Goal: Task Accomplishment & Management: Manage account settings

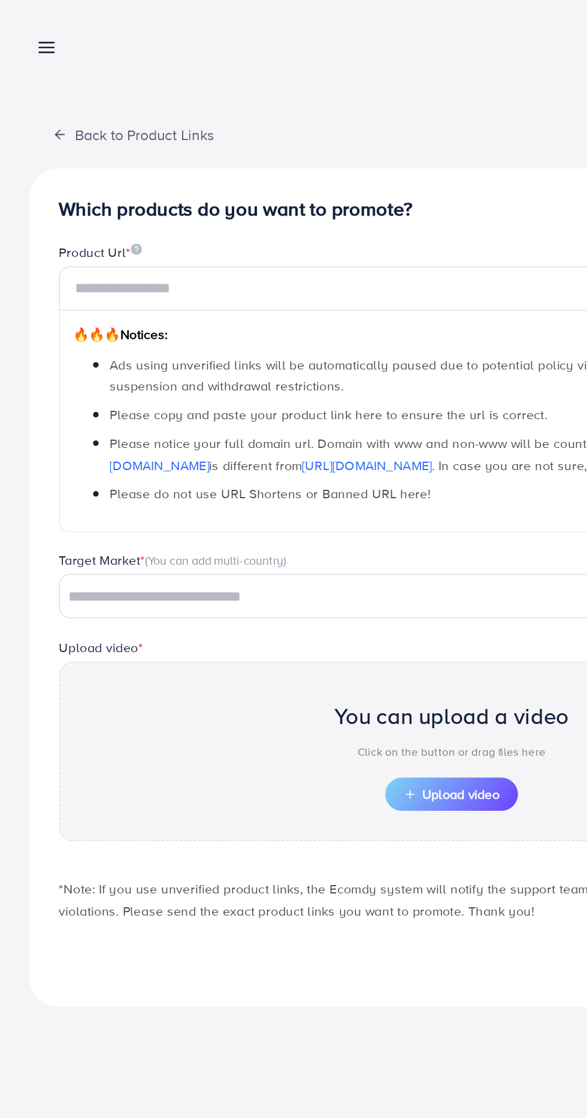
click at [34, 32] on icon at bounding box center [30, 31] width 13 height 13
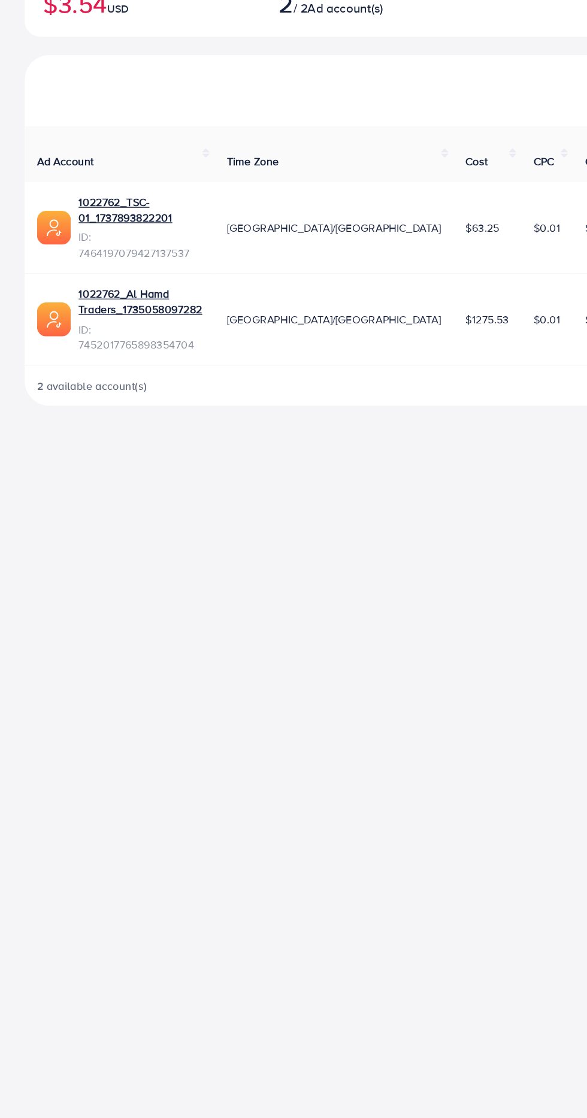
click at [246, 689] on div "Overview Help Center Contact Support Term and policy About Us fahad Profile Log…" at bounding box center [293, 559] width 587 height 1118
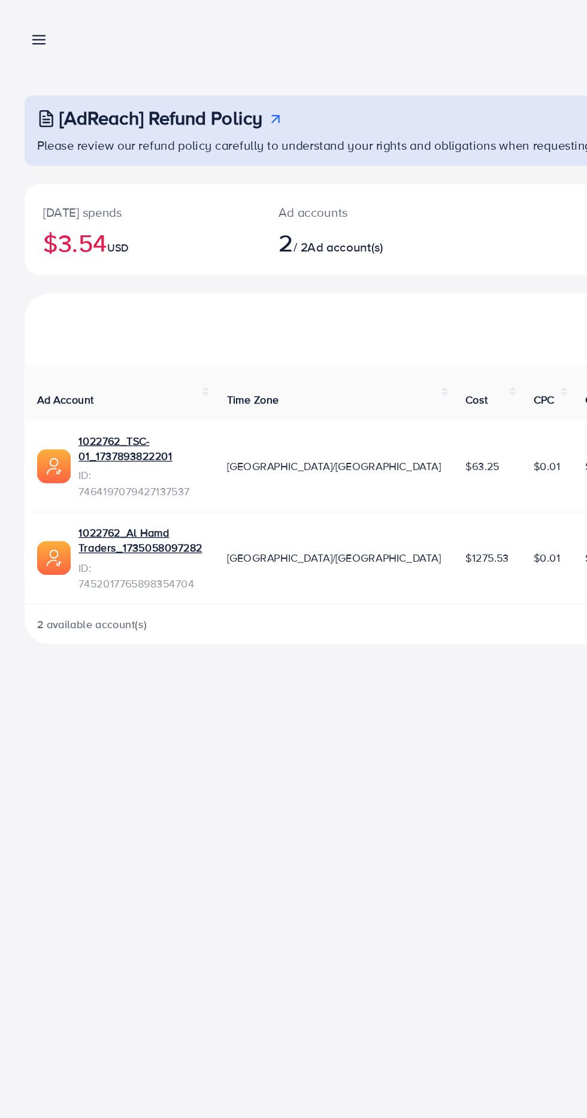
click at [28, 34] on line at bounding box center [31, 34] width 10 height 0
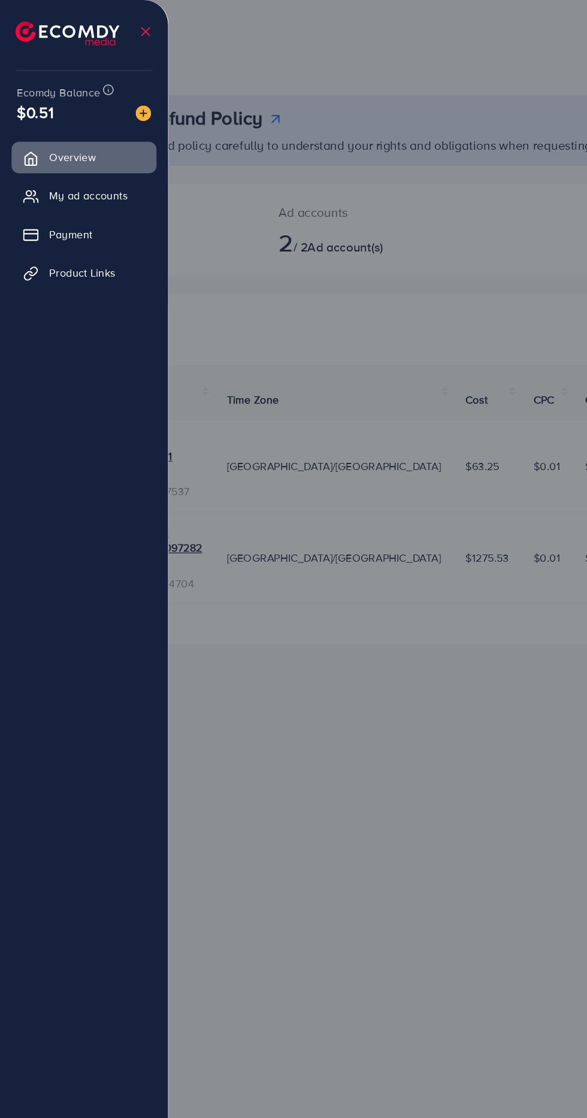
click at [83, 157] on span "My ad accounts" at bounding box center [68, 152] width 61 height 12
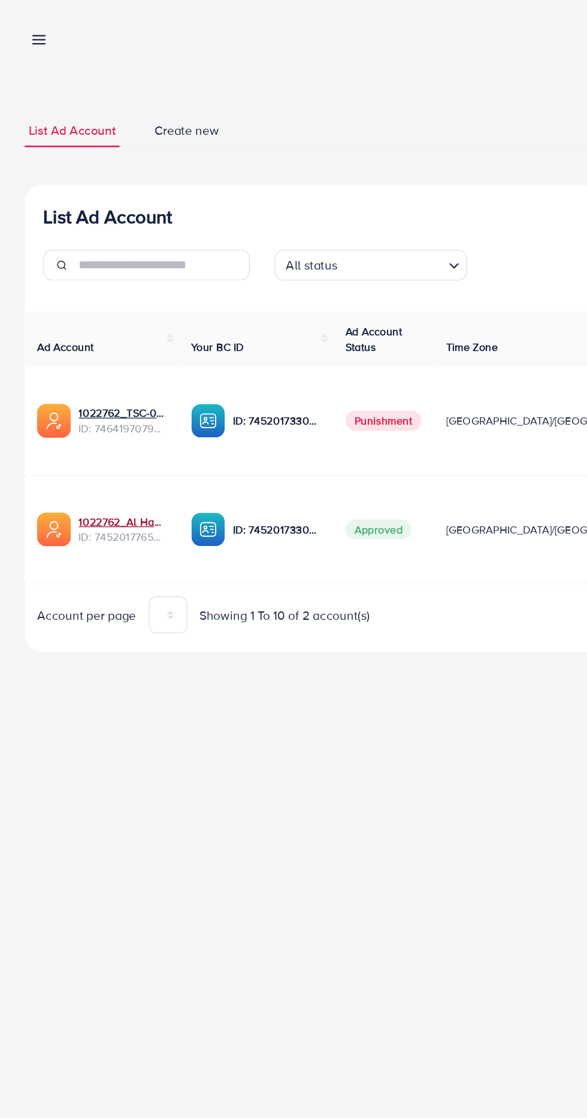
click at [103, 400] on link "1022762_Al Hamd Traders_1735058097282" at bounding box center [95, 405] width 68 height 12
